Goal: Task Accomplishment & Management: Manage account settings

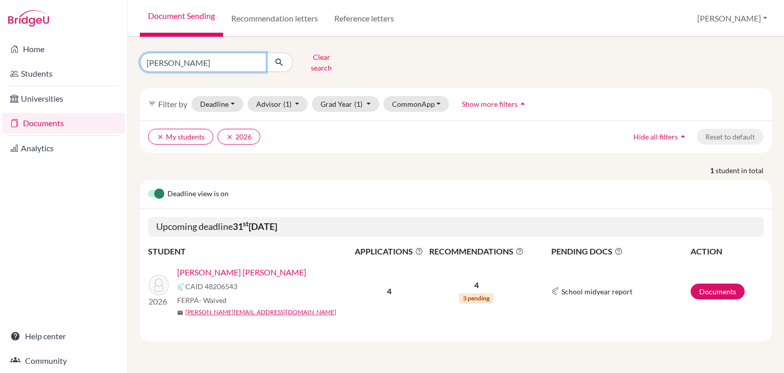
click at [226, 61] on input "coello" at bounding box center [203, 62] width 127 height 19
type input "sonia"
click button "submit" at bounding box center [279, 62] width 27 height 19
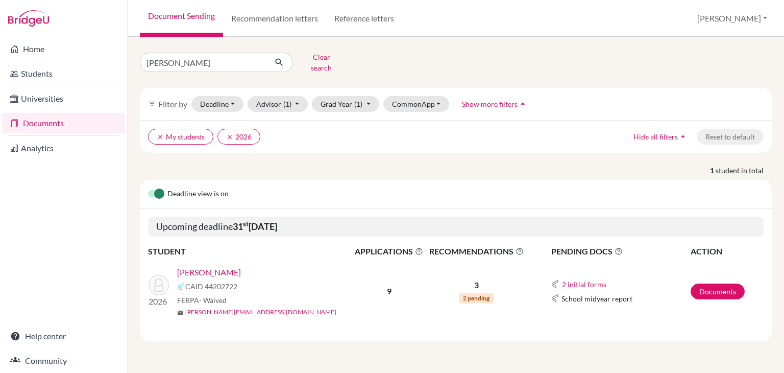
click at [219, 266] on link "Larach, Sonia" at bounding box center [209, 272] width 64 height 12
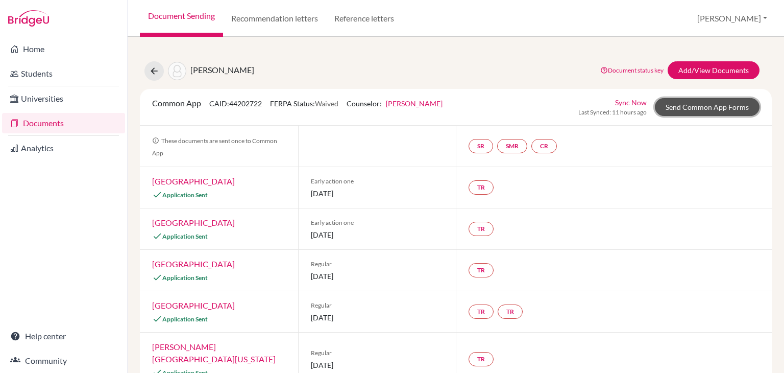
click at [678, 109] on link "Send Common App Forms" at bounding box center [707, 107] width 105 height 18
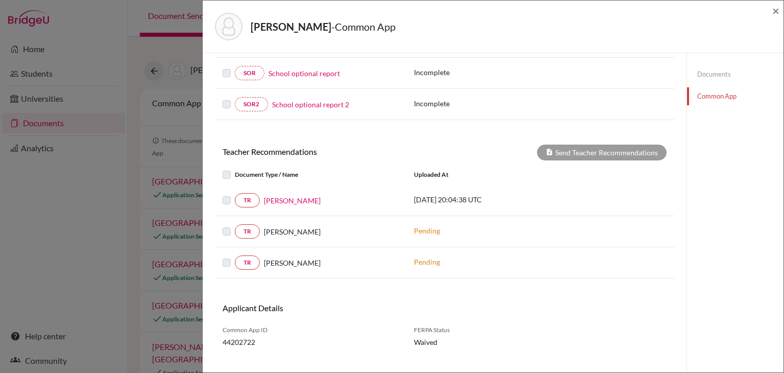
scroll to position [268, 0]
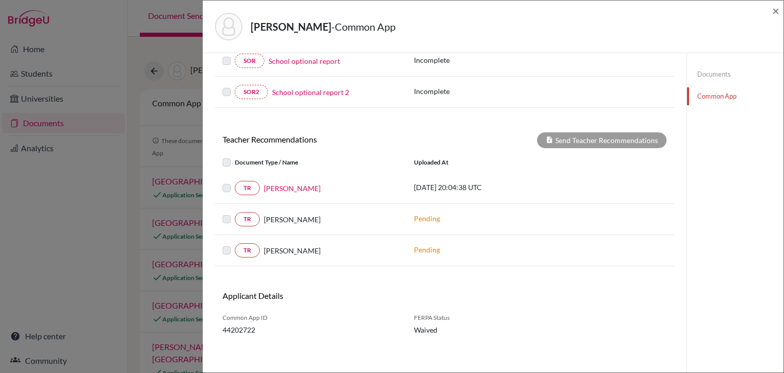
drag, startPoint x: 410, startPoint y: 188, endPoint x: 527, endPoint y: 188, distance: 116.9
click at [527, 188] on div "2025-10-01 20:04:38 UTC" at bounding box center [483, 188] width 153 height 13
click at [162, 139] on div "Larach, Sonia - Common App × × REQUIRED INFORMATION Document Type / Name Status…" at bounding box center [392, 186] width 784 height 373
click at [779, 7] on span "×" at bounding box center [776, 10] width 7 height 15
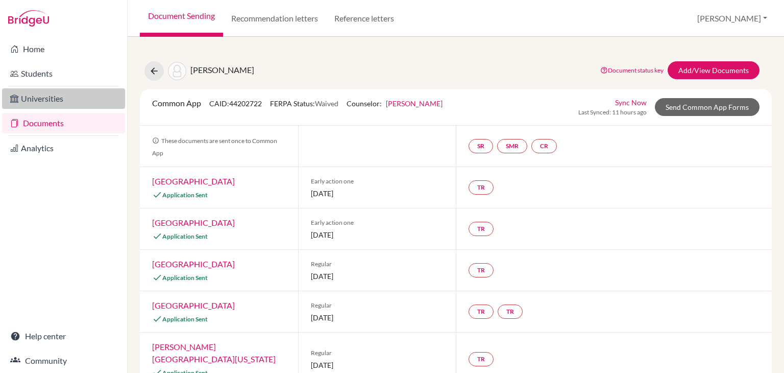
click at [115, 90] on link "Universities" at bounding box center [63, 98] width 123 height 20
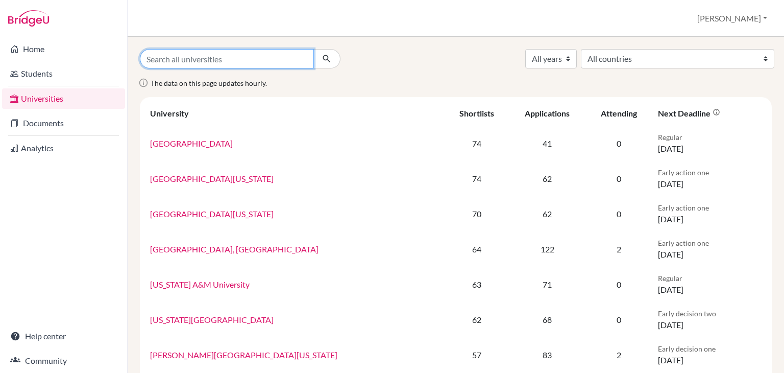
click at [280, 63] on input "Search all universities" at bounding box center [227, 58] width 174 height 19
type input "[GEOGRAPHIC_DATA]"
click at [314, 49] on button "submit" at bounding box center [327, 58] width 27 height 19
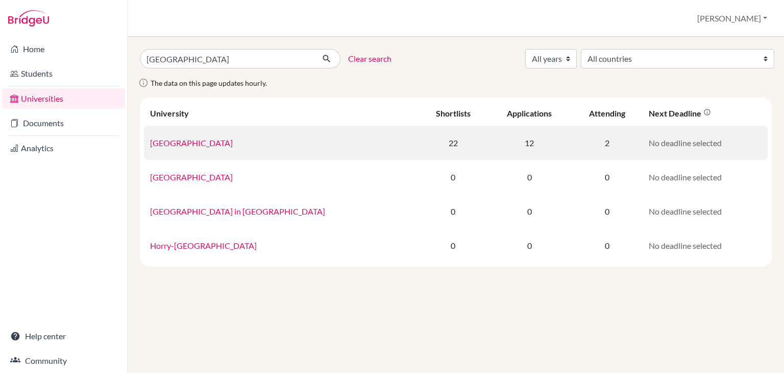
click at [216, 148] on td "[GEOGRAPHIC_DATA]" at bounding box center [281, 143] width 275 height 34
click at [217, 143] on link "Georgetown University" at bounding box center [191, 143] width 83 height 10
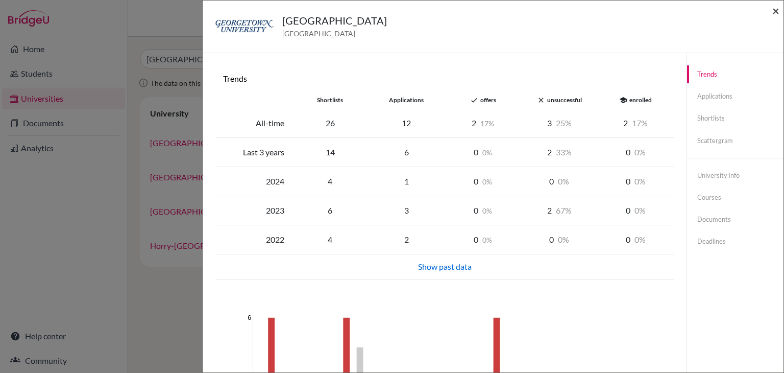
click at [779, 7] on span "×" at bounding box center [776, 10] width 7 height 15
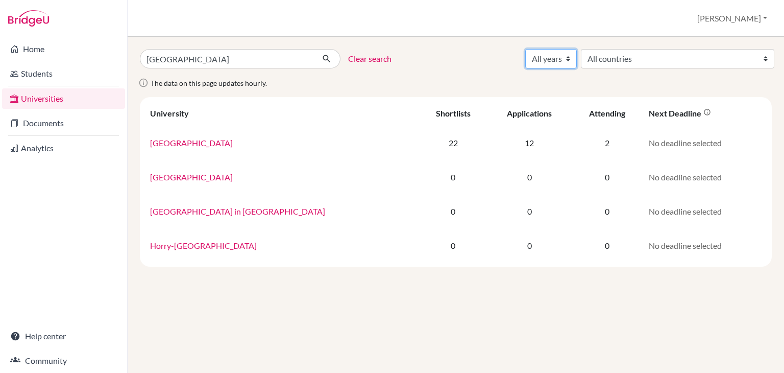
click at [577, 58] on select "All years 2027 2026 2025 2024 2023 2022 2021 2020 2019 2018" at bounding box center [551, 58] width 52 height 19
select select "2025"
click at [577, 49] on select "All years 2027 2026 2025 2024 2023 2022 2021 2020 2019 2018" at bounding box center [551, 58] width 52 height 19
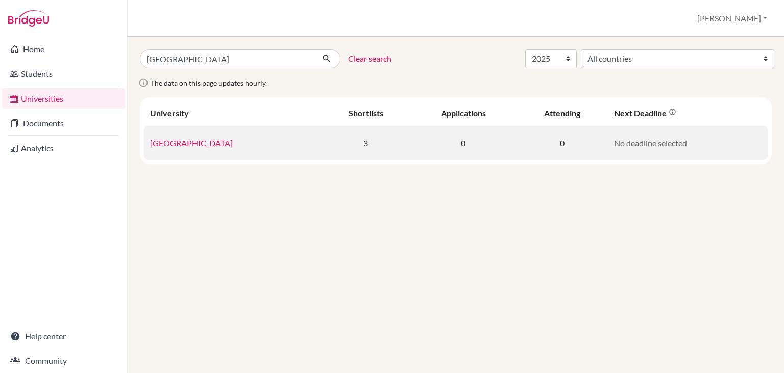
click at [184, 141] on link "Georgetown University" at bounding box center [191, 143] width 83 height 10
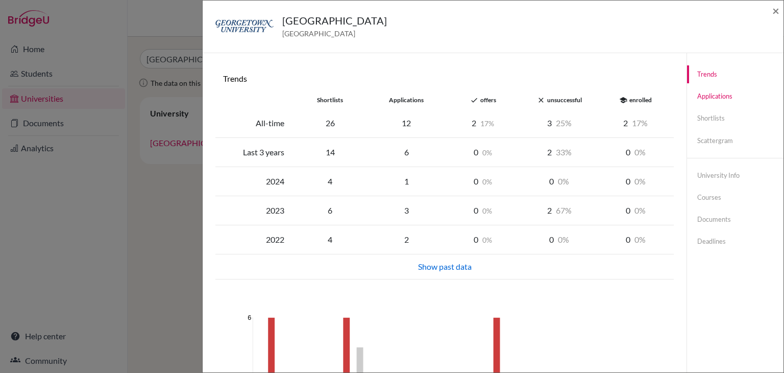
click at [719, 100] on link "Applications" at bounding box center [735, 96] width 97 height 18
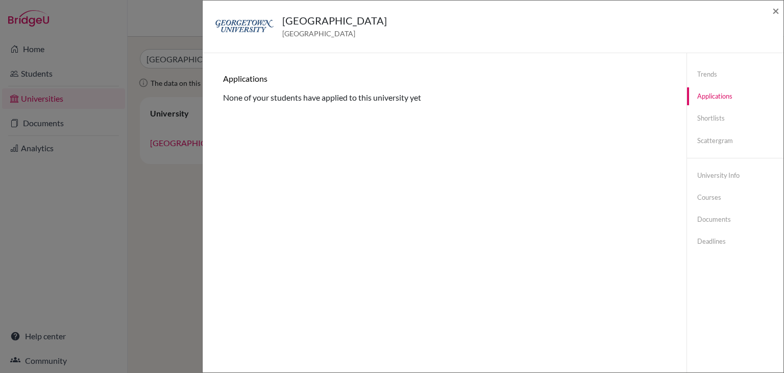
click at [719, 88] on link "Applications" at bounding box center [735, 96] width 97 height 18
click at [722, 70] on link "Trends" at bounding box center [735, 74] width 97 height 18
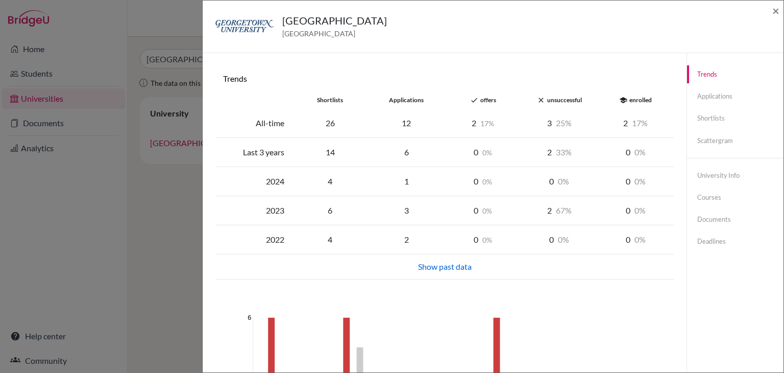
click at [770, 17] on div "Georgetown University United States of America ×" at bounding box center [493, 27] width 573 height 44
click at [773, 14] on span "×" at bounding box center [776, 10] width 7 height 15
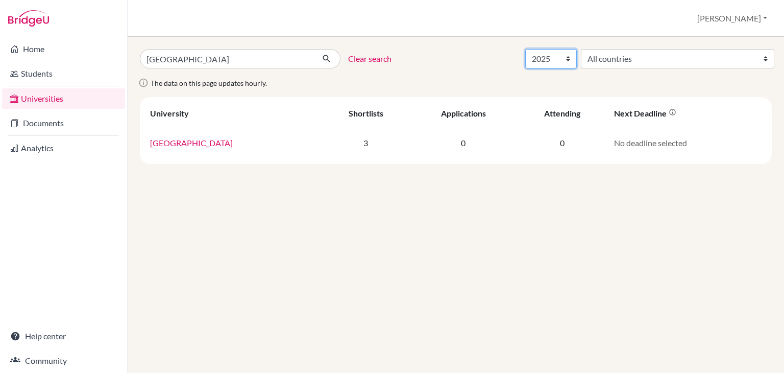
click at [577, 54] on select "All years 2027 2026 2025 2024 2023 2022 2021 2020 2019 2018" at bounding box center [551, 58] width 52 height 19
select select "all_years"
click at [577, 49] on select "All years 2027 2026 2025 2024 2023 2022 2021 2020 2019 2018" at bounding box center [551, 58] width 52 height 19
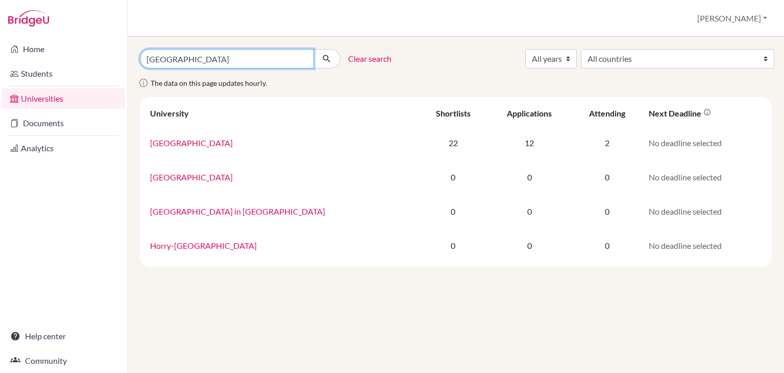
click at [312, 60] on input "georgetown" at bounding box center [227, 58] width 174 height 19
click at [308, 57] on input "georgetown" at bounding box center [227, 58] width 174 height 19
click at [303, 58] on input "georgetown" at bounding box center [227, 58] width 174 height 19
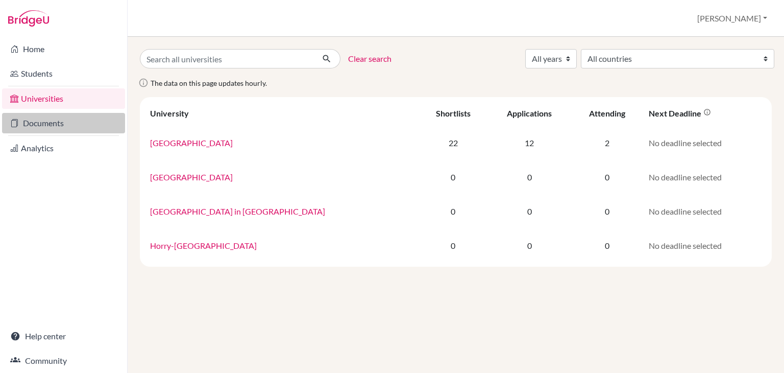
click at [68, 121] on link "Documents" at bounding box center [63, 123] width 123 height 20
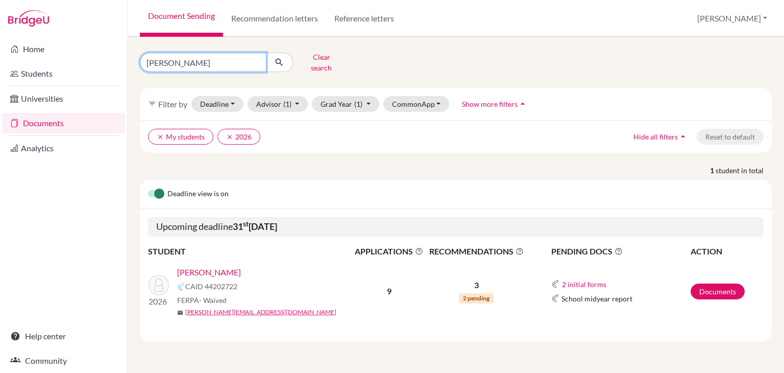
click at [247, 54] on input "[PERSON_NAME]" at bounding box center [203, 62] width 127 height 19
type input "[PERSON_NAME]"
click button "submit" at bounding box center [279, 62] width 27 height 19
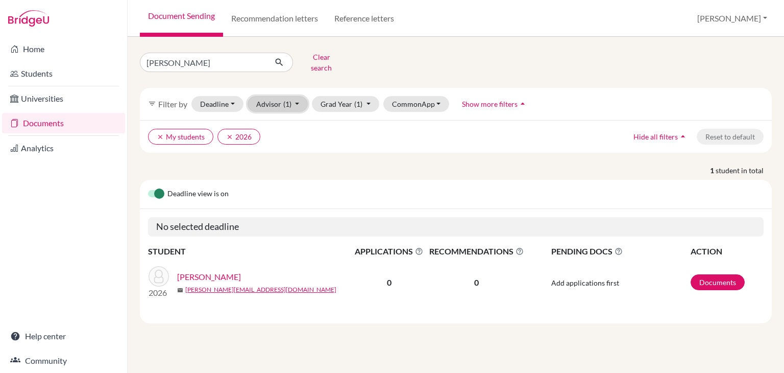
click at [299, 96] on button "Advisor (1)" at bounding box center [278, 104] width 61 height 16
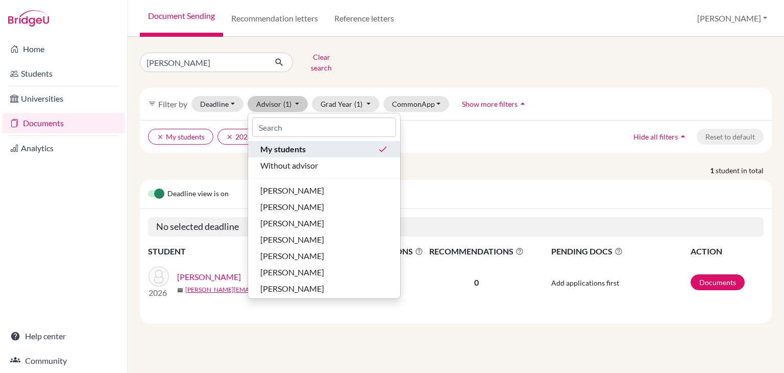
click at [315, 143] on div "My students done" at bounding box center [324, 149] width 128 height 12
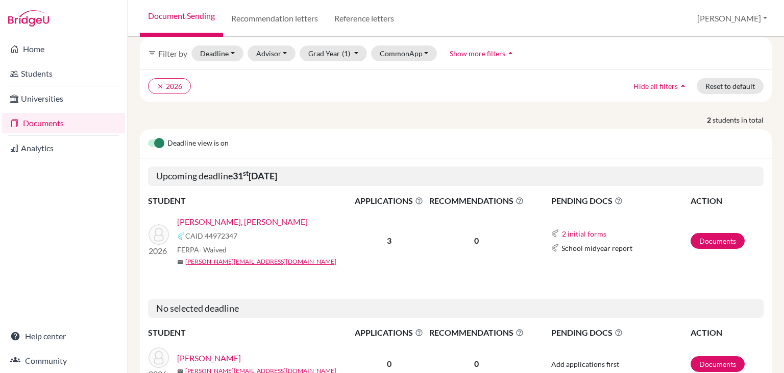
scroll to position [51, 0]
click at [226, 217] on link "[PERSON_NAME], [PERSON_NAME]" at bounding box center [242, 221] width 131 height 12
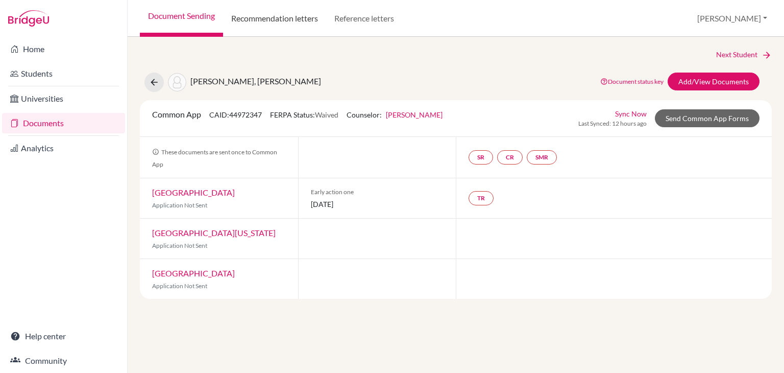
click at [293, 27] on link "Recommendation letters" at bounding box center [274, 18] width 103 height 37
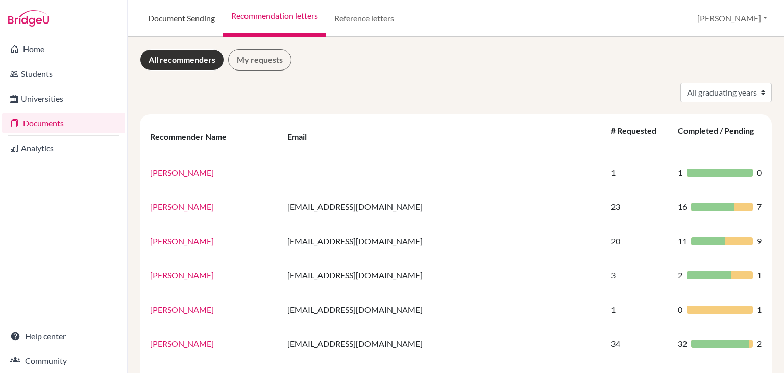
click at [190, 12] on link "Document Sending" at bounding box center [181, 18] width 83 height 37
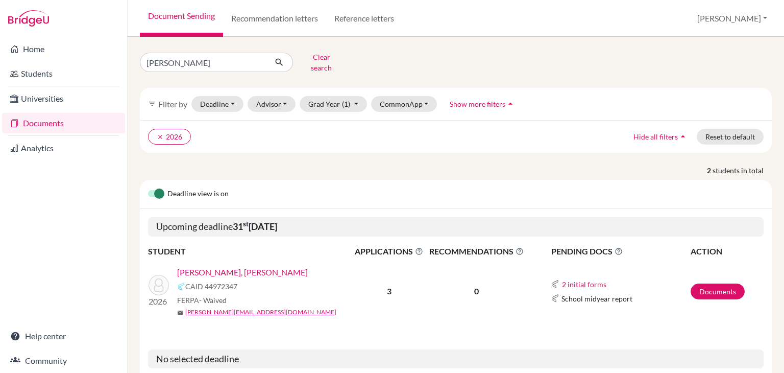
click at [214, 268] on link "[PERSON_NAME], [PERSON_NAME]" at bounding box center [242, 272] width 131 height 12
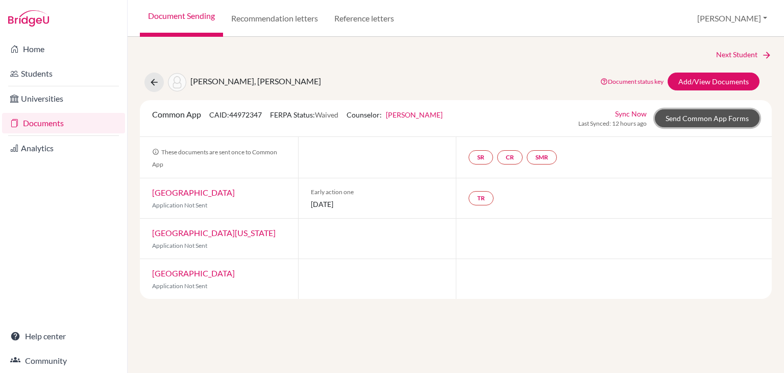
click at [721, 115] on link "Send Common App Forms" at bounding box center [707, 118] width 105 height 18
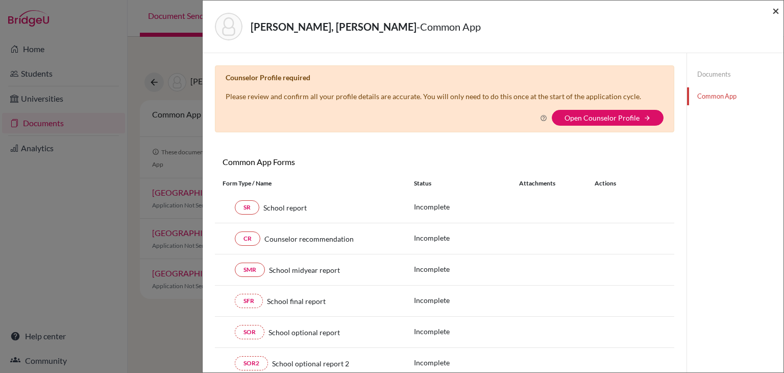
click at [773, 11] on span "×" at bounding box center [776, 10] width 7 height 15
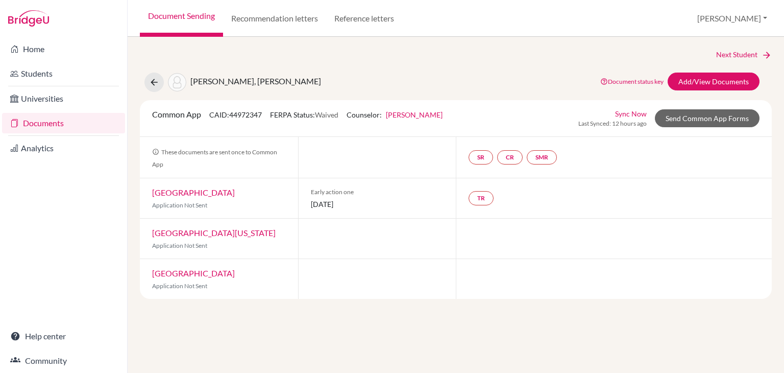
click at [418, 118] on link "Jessica Bowen" at bounding box center [414, 114] width 57 height 9
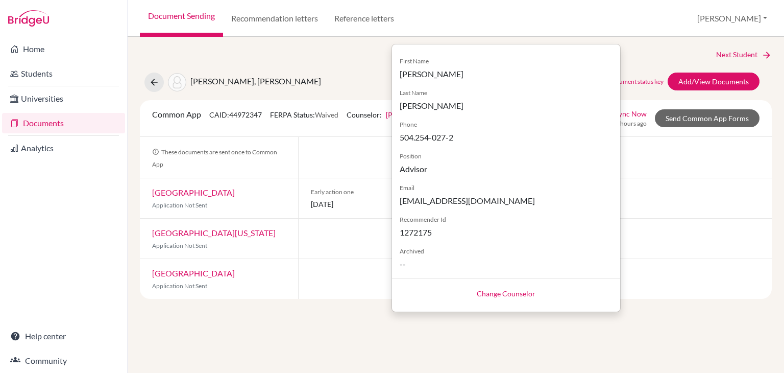
click at [481, 296] on link "Change Counselor" at bounding box center [506, 293] width 59 height 9
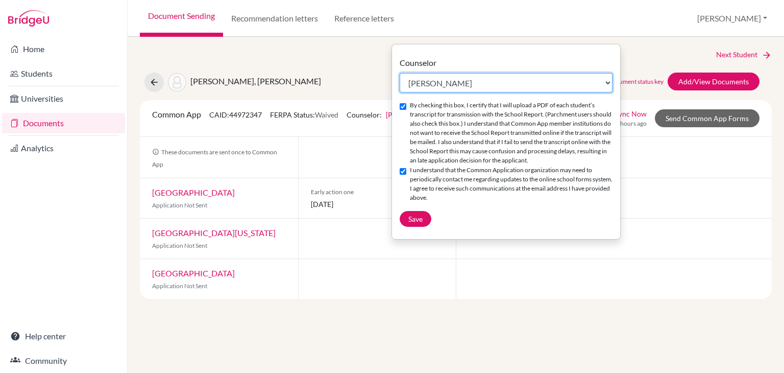
click at [487, 78] on select "Select counselor Denise Bacila Jessica Bowen Gloria Centeno Elizabeth Jarufe Ga…" at bounding box center [506, 82] width 213 height 19
select select "153060"
click at [400, 73] on select "Select counselor Denise Bacila Jessica Bowen Gloria Centeno Elizabeth Jarufe Ga…" at bounding box center [506, 82] width 213 height 19
checkbox input "false"
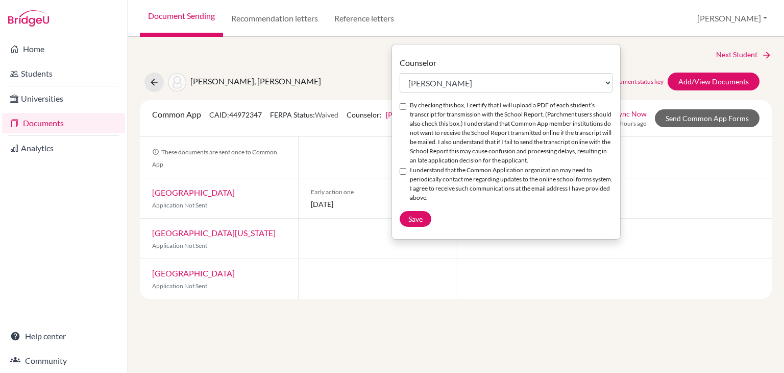
click at [435, 102] on label "By checking this box, I certify that I will upload a PDF of each student’s tran…" at bounding box center [511, 133] width 203 height 64
click at [407, 103] on input "By checking this box, I certify that I will upload a PDF of each student’s tran…" at bounding box center [403, 106] width 7 height 7
checkbox input "true"
click at [429, 182] on label "I understand that the Common Application organization may need to periodically …" at bounding box center [511, 183] width 203 height 37
click at [407, 175] on input "I understand that the Common Application organization may need to periodically …" at bounding box center [403, 171] width 7 height 7
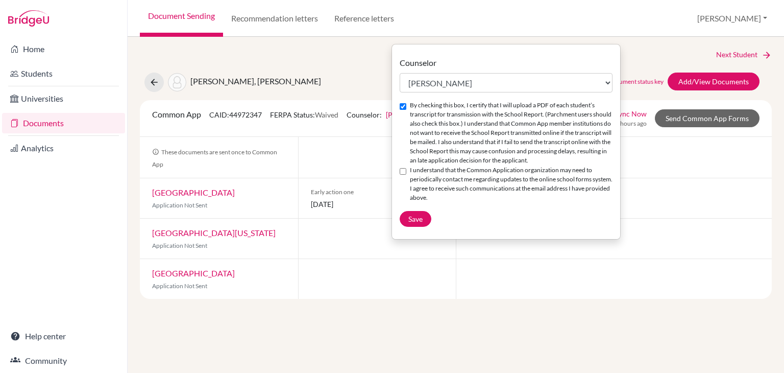
checkbox input "true"
click at [420, 235] on form "Counselor Select counselor Denise Bacila Jessica Bowen Gloria Centeno Elizabeth…" at bounding box center [506, 142] width 228 height 186
click at [419, 223] on span "Save" at bounding box center [416, 218] width 14 height 9
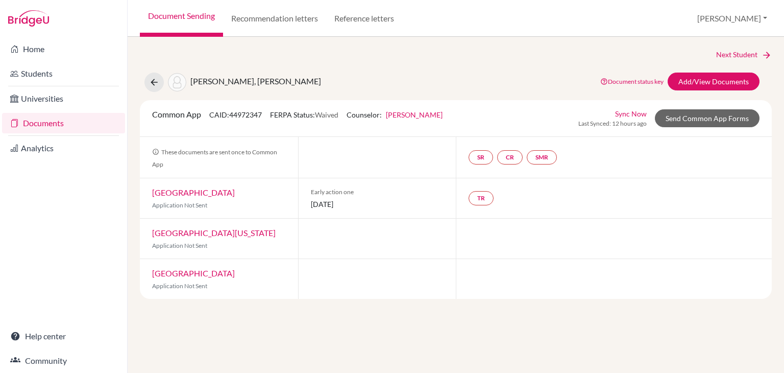
click at [639, 109] on link "Sync Now" at bounding box center [631, 113] width 32 height 11
